Goal: Find specific fact: Find specific fact

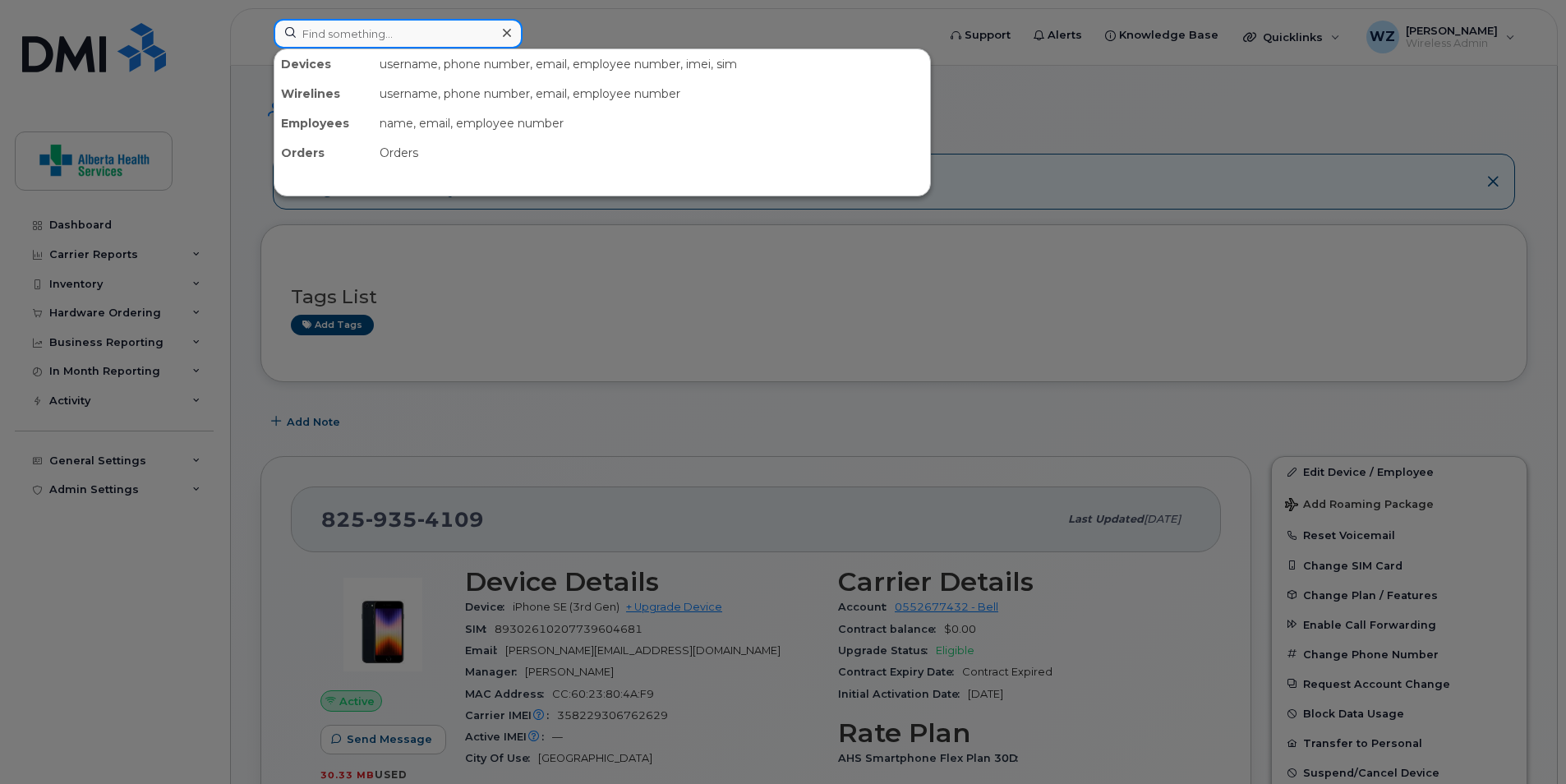
click at [351, 40] on input at bounding box center [398, 34] width 249 height 30
paste input "4034933171"
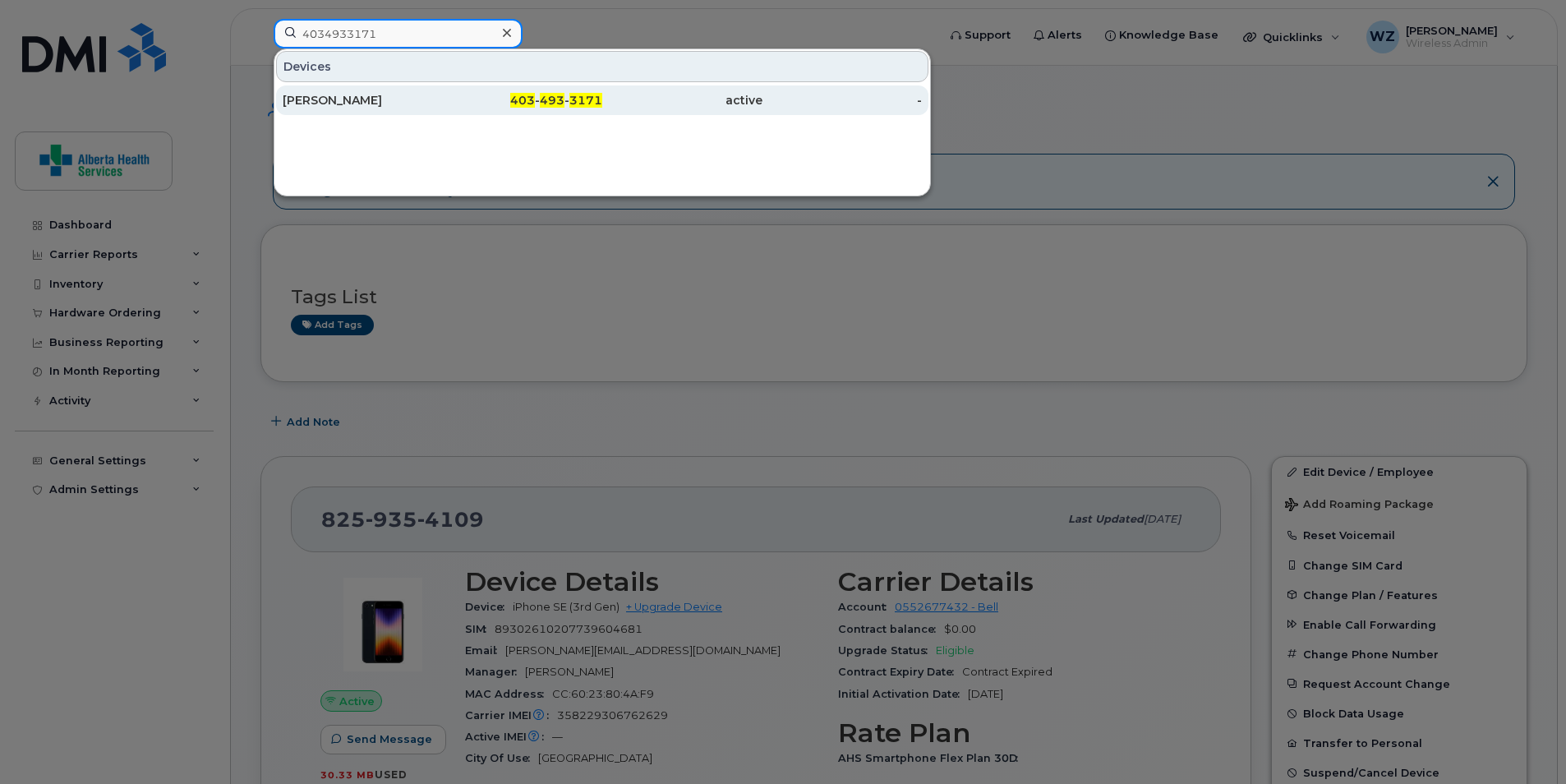
type input "4034933171"
click at [338, 98] on div "[PERSON_NAME]" at bounding box center [363, 100] width 160 height 16
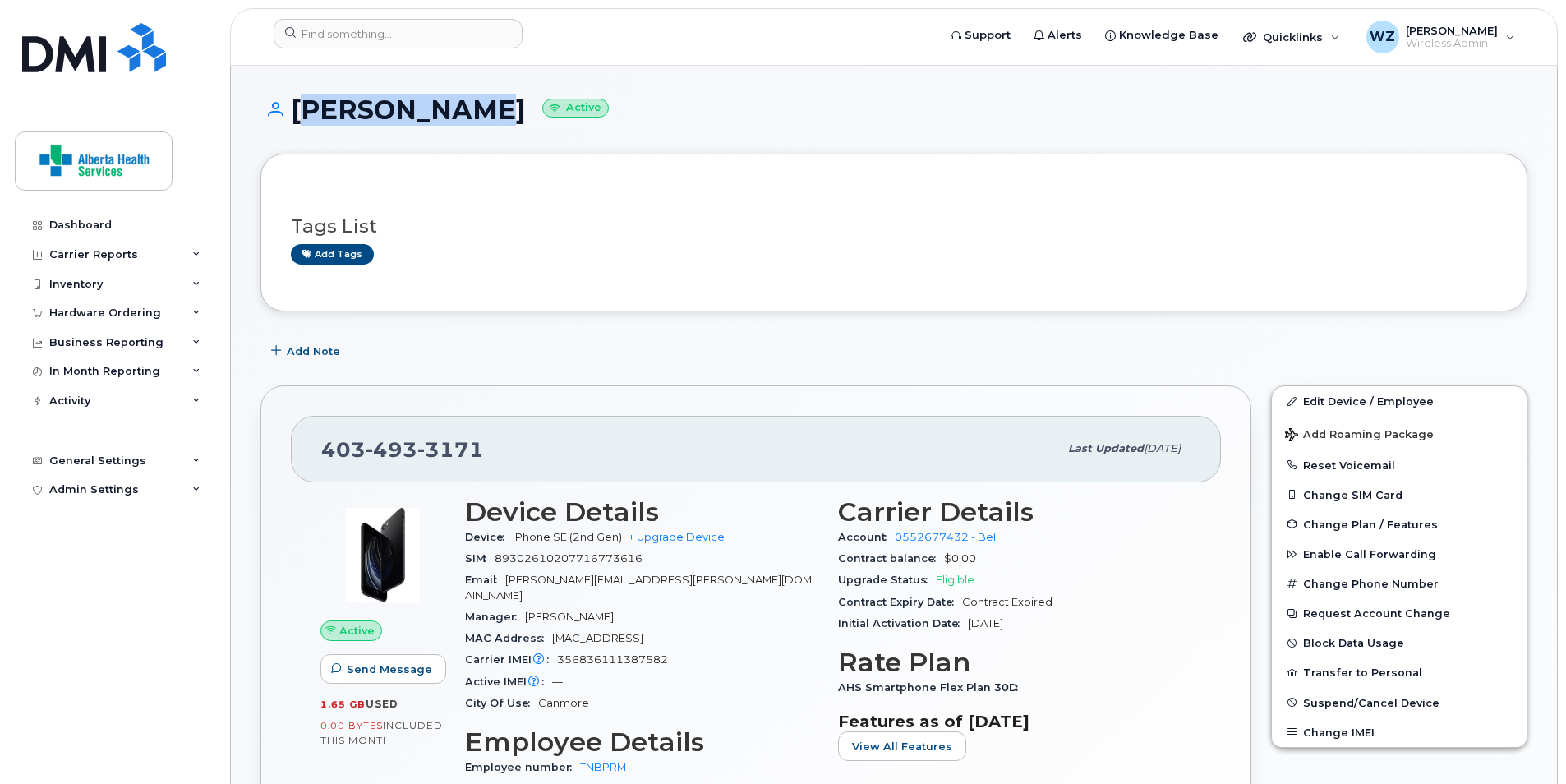
drag, startPoint x: 446, startPoint y: 111, endPoint x: 295, endPoint y: 108, distance: 151.0
click at [295, 108] on h1 "[PERSON_NAME] Active" at bounding box center [894, 110] width 1268 height 29
copy h1 "[PERSON_NAME]"
